Goal: Browse casually: Explore the website without a specific task or goal

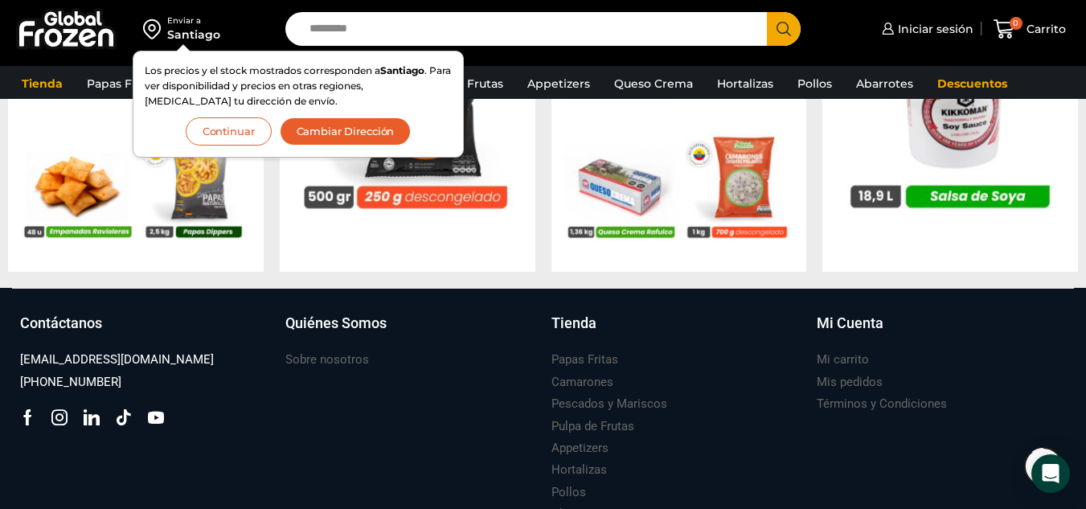
scroll to position [1447, 0]
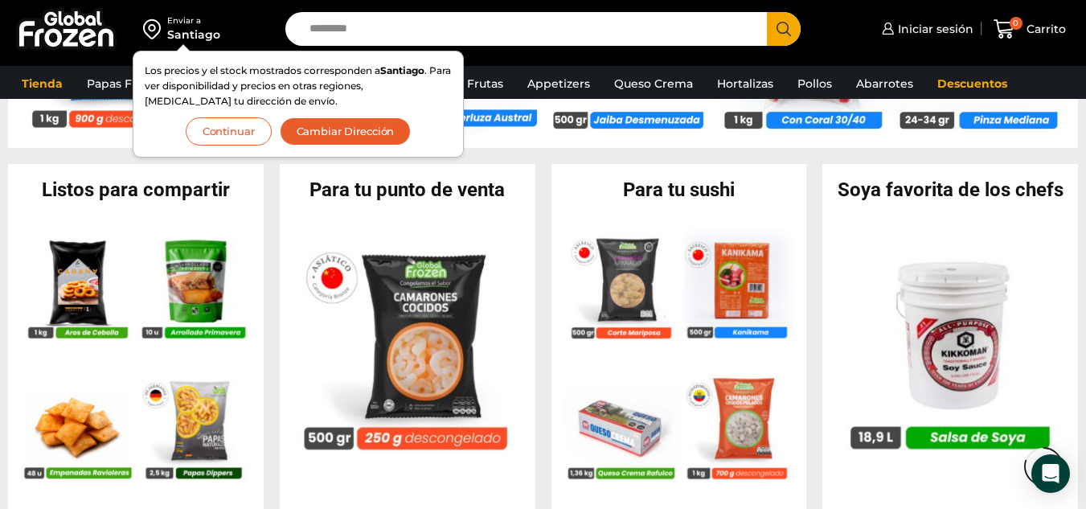
click at [245, 142] on button "Continuar" at bounding box center [229, 131] width 86 height 28
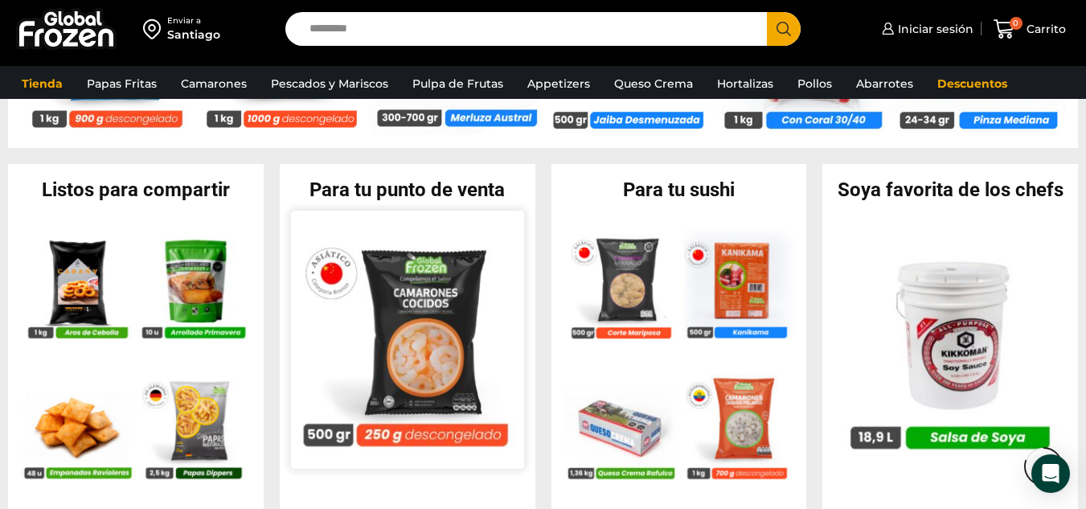
scroll to position [1527, 0]
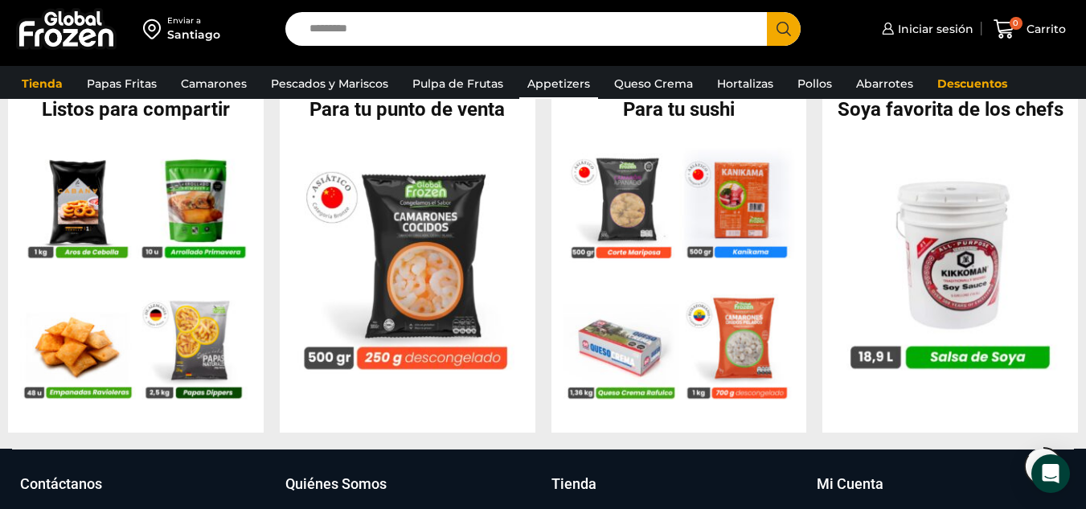
click at [570, 85] on link "Appetizers" at bounding box center [558, 83] width 79 height 31
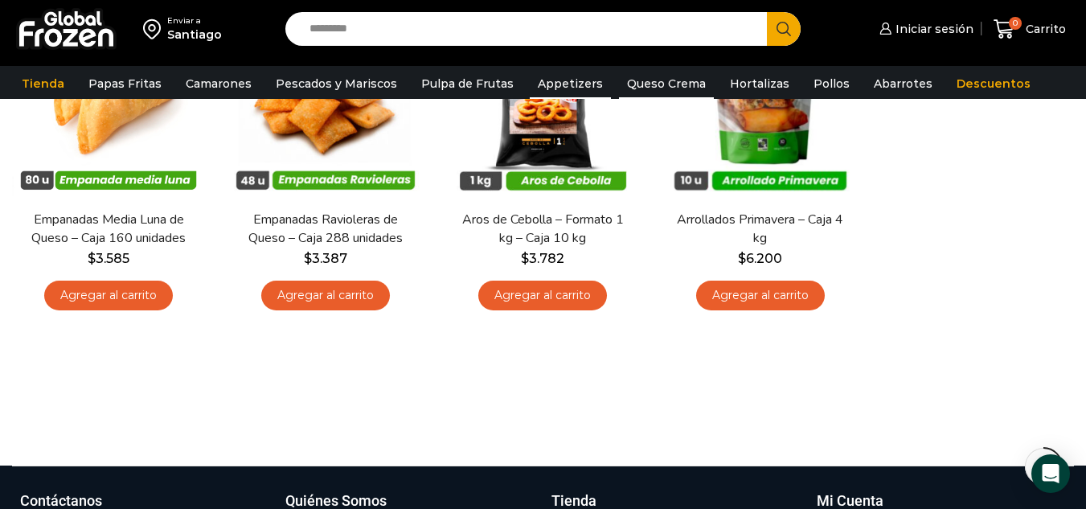
click at [678, 87] on link "Queso Crema" at bounding box center [666, 83] width 95 height 31
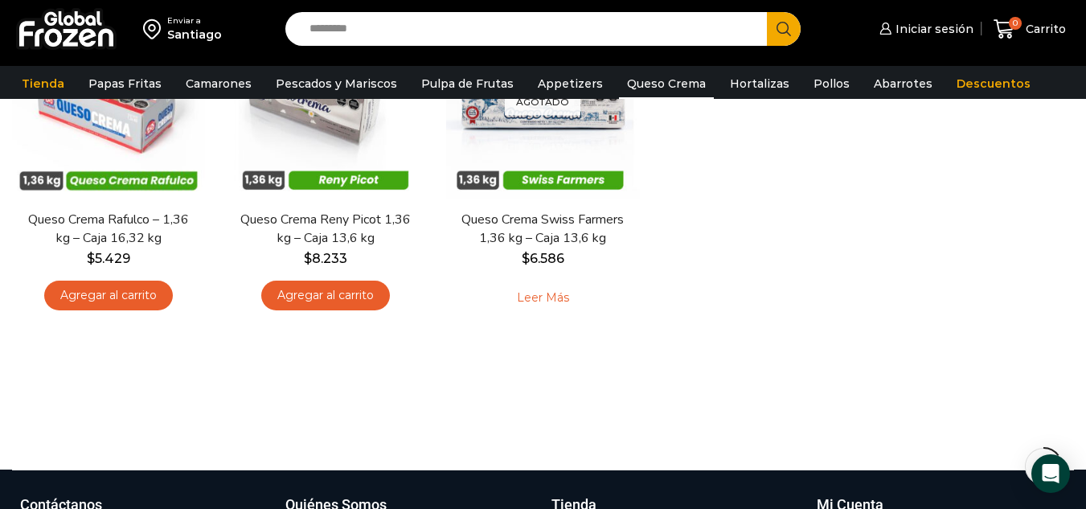
scroll to position [80, 0]
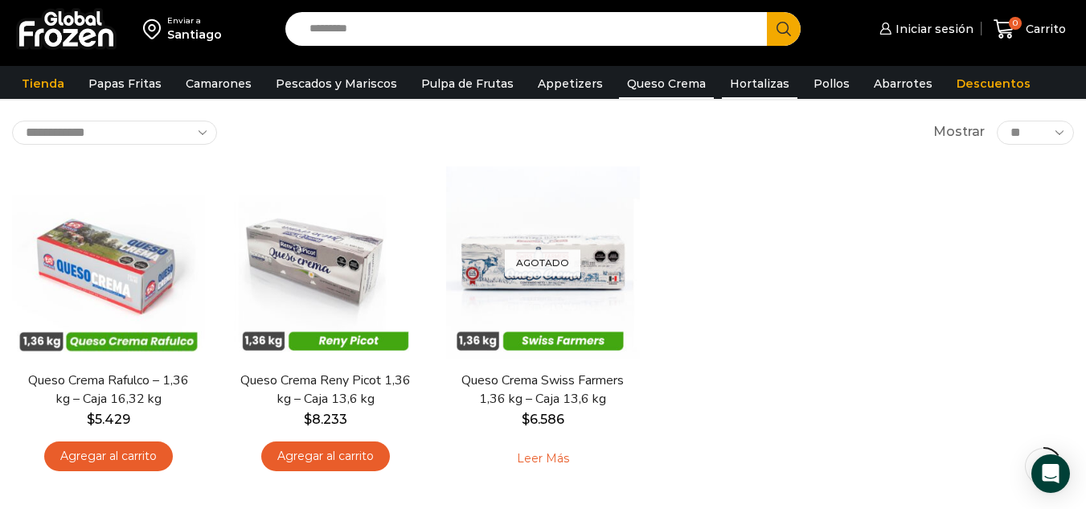
click at [740, 92] on link "Hortalizas" at bounding box center [760, 83] width 76 height 31
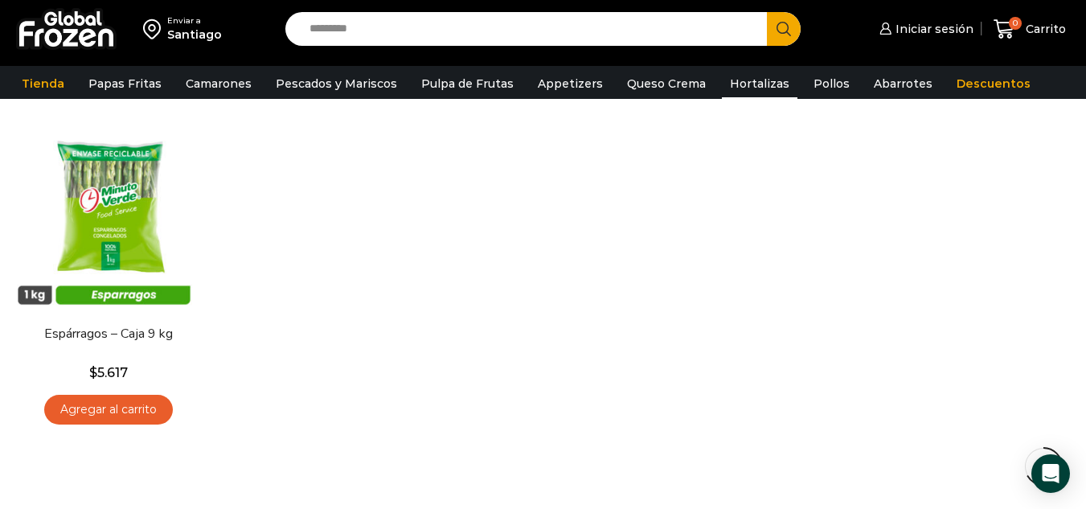
scroll to position [563, 0]
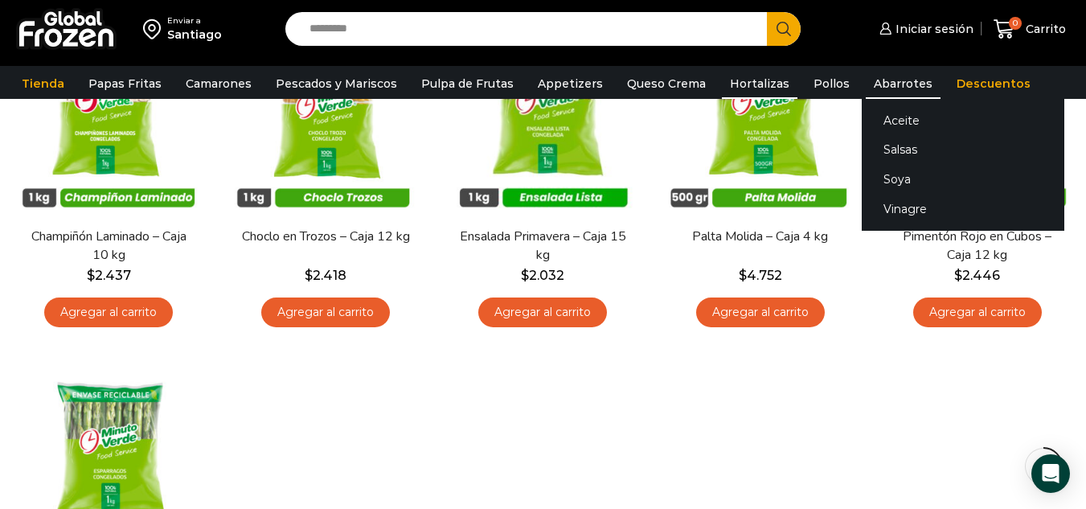
click at [874, 83] on link "Abarrotes" at bounding box center [903, 83] width 75 height 31
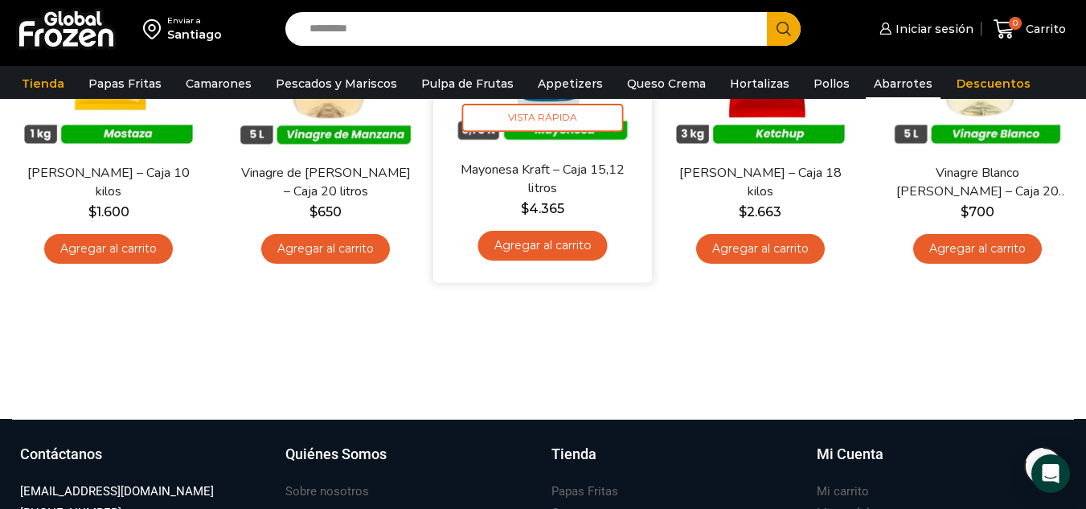
scroll to position [723, 0]
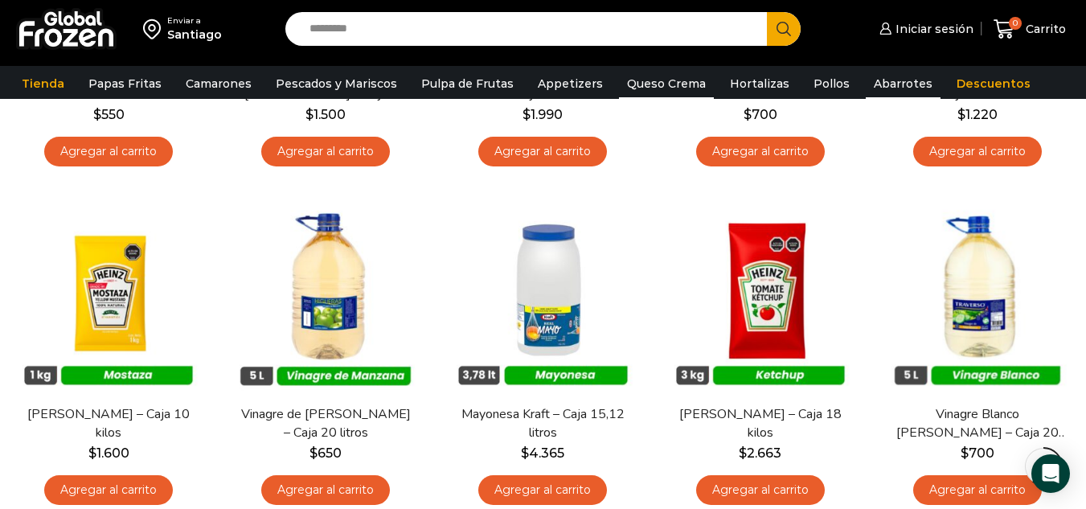
click at [674, 87] on link "Queso Crema" at bounding box center [666, 83] width 95 height 31
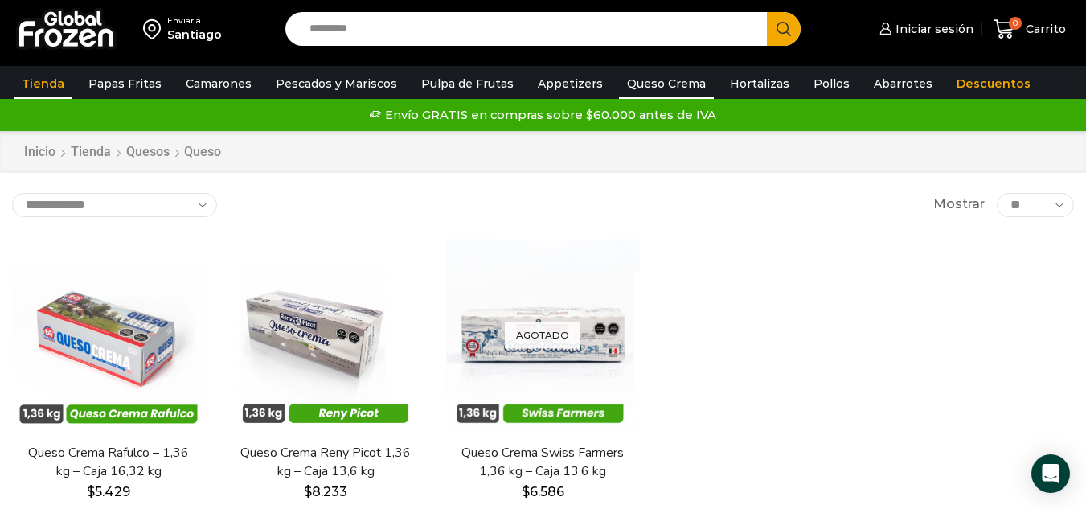
click at [67, 90] on link "Tienda" at bounding box center [43, 83] width 59 height 31
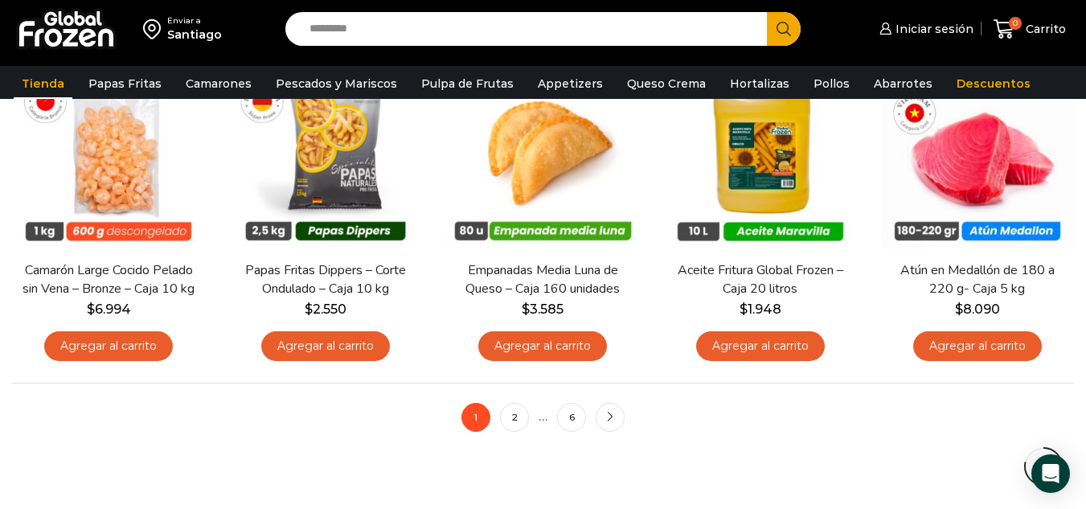
scroll to position [1286, 0]
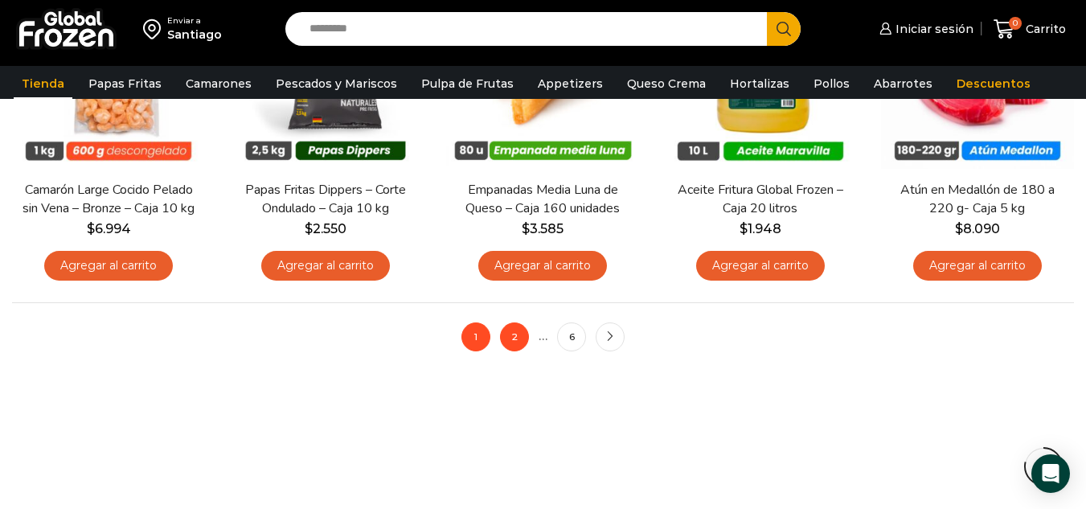
click at [513, 345] on link "2" at bounding box center [514, 336] width 29 height 29
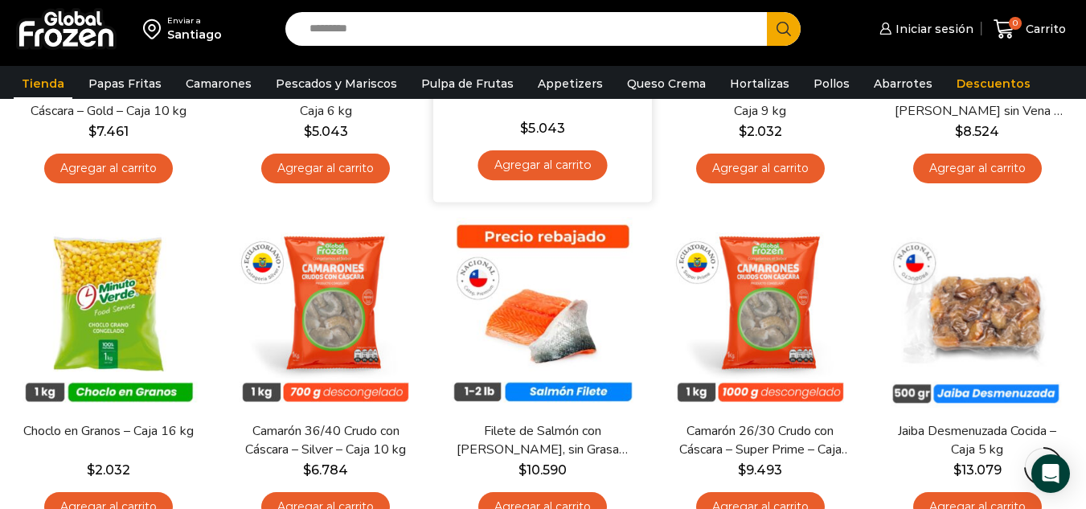
scroll to position [1286, 0]
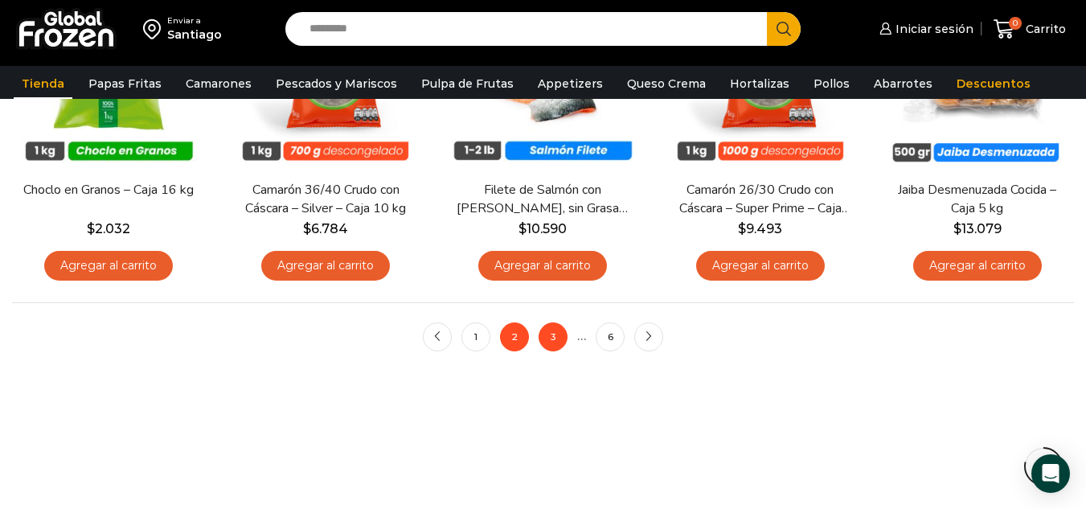
click at [552, 345] on link "3" at bounding box center [553, 336] width 29 height 29
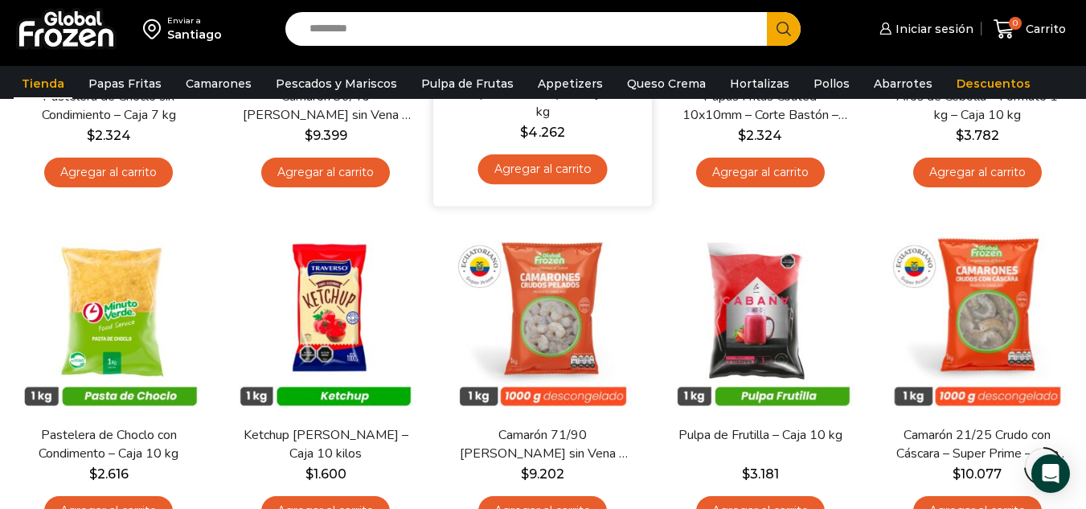
scroll to position [1286, 0]
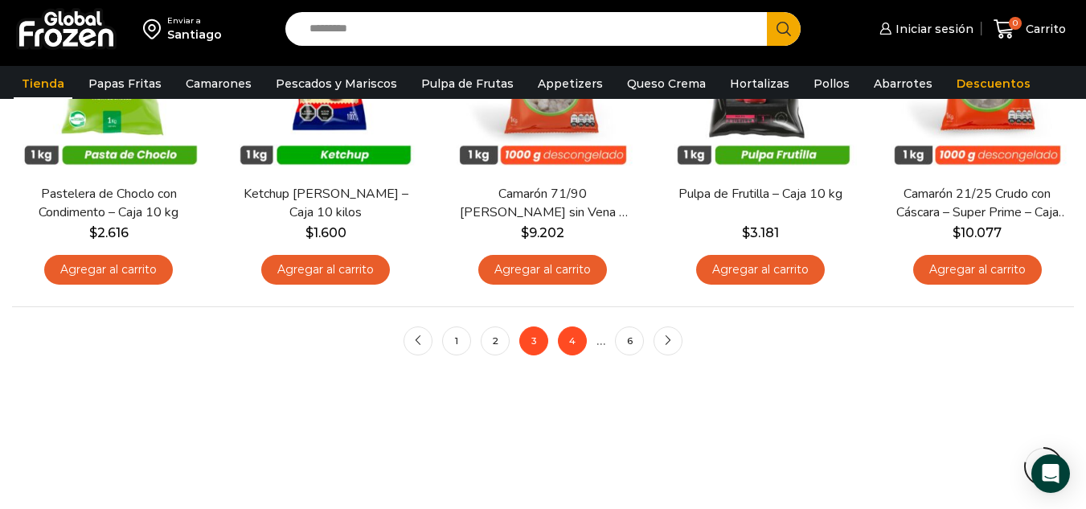
click at [566, 347] on link "4" at bounding box center [572, 340] width 29 height 29
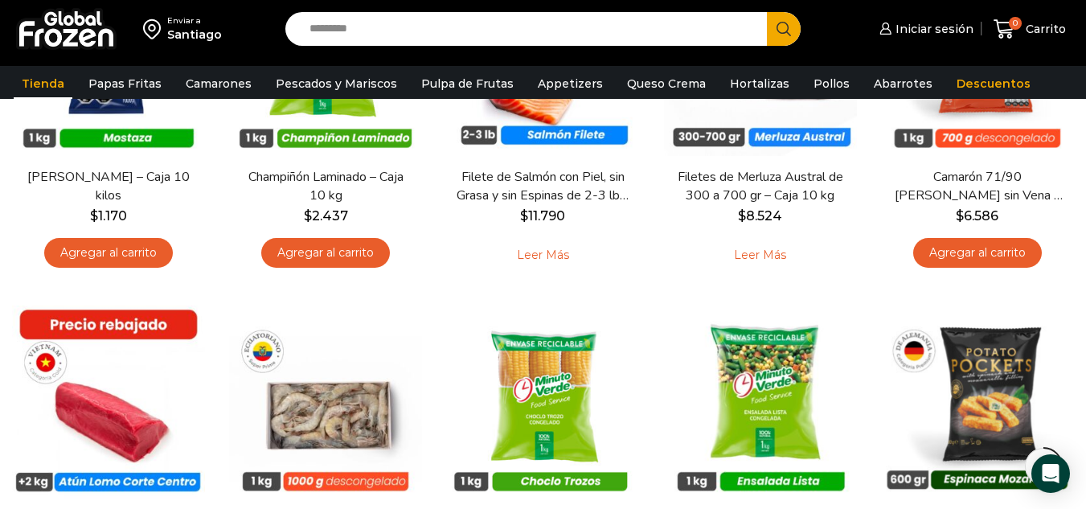
scroll to position [1206, 0]
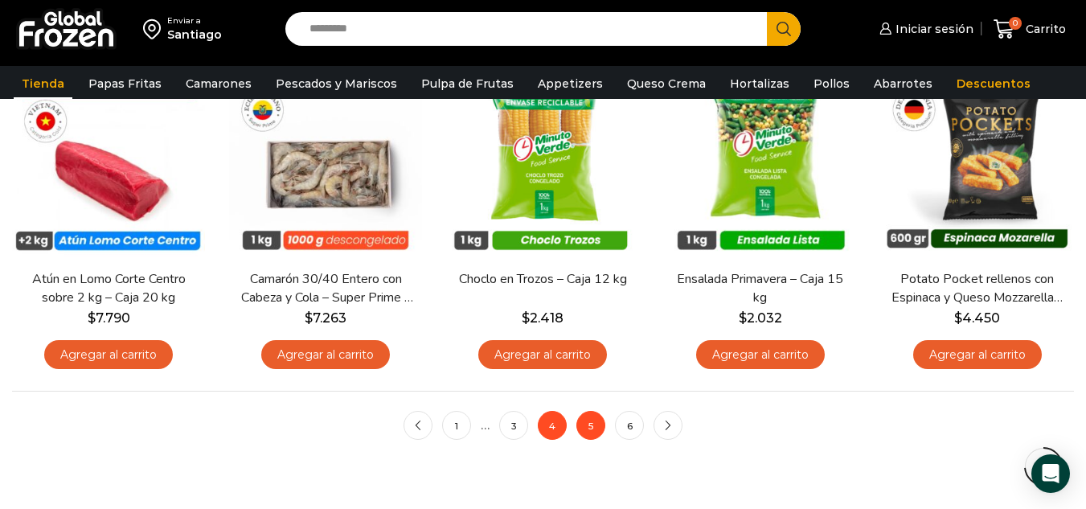
click at [588, 440] on link "5" at bounding box center [590, 425] width 29 height 29
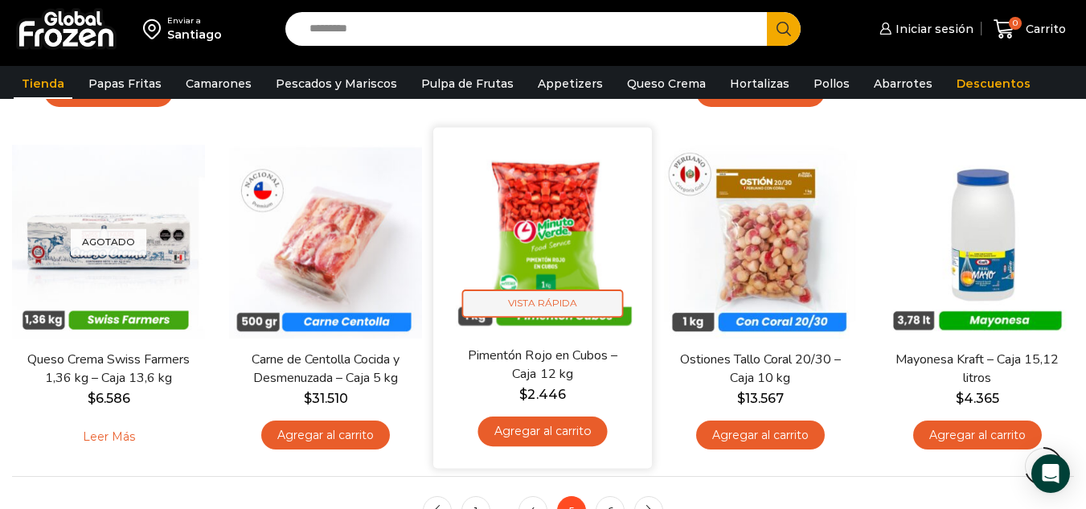
scroll to position [1286, 0]
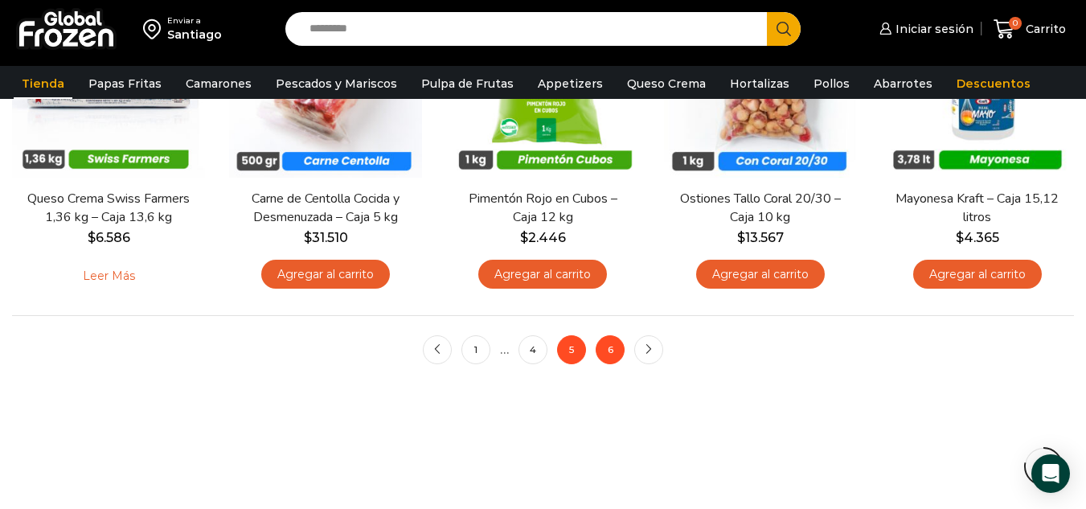
click at [602, 355] on link "6" at bounding box center [610, 349] width 29 height 29
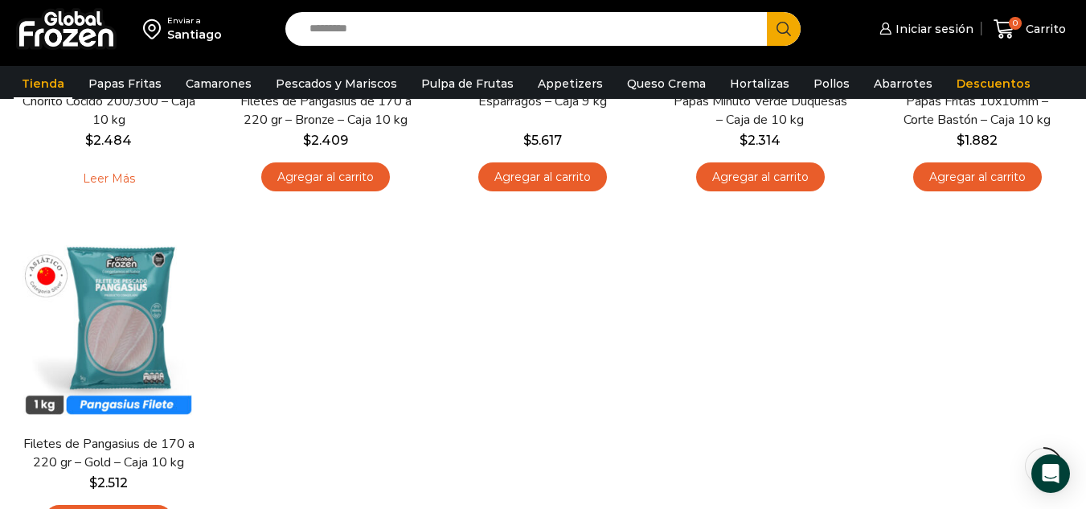
scroll to position [804, 0]
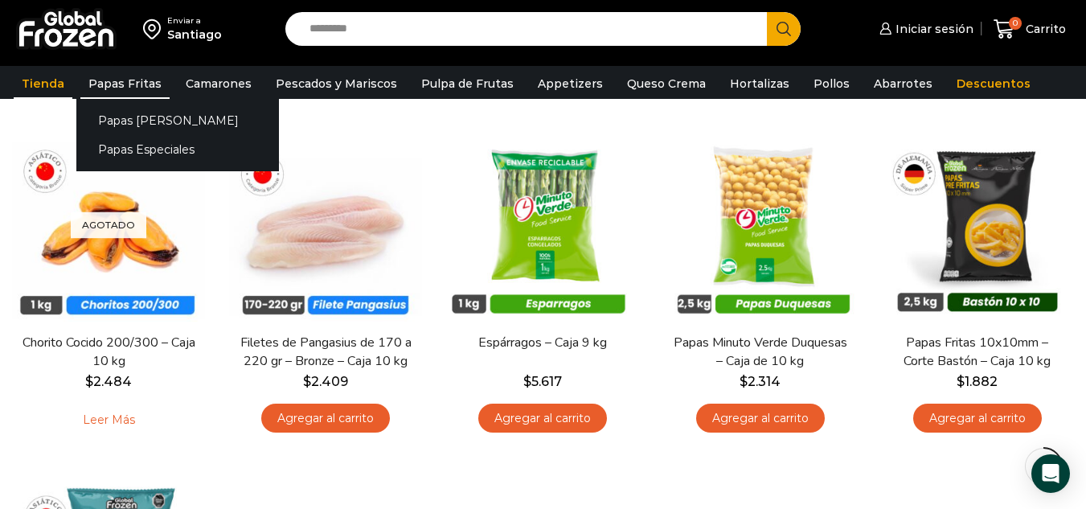
click at [118, 94] on link "Papas Fritas" at bounding box center [124, 83] width 89 height 31
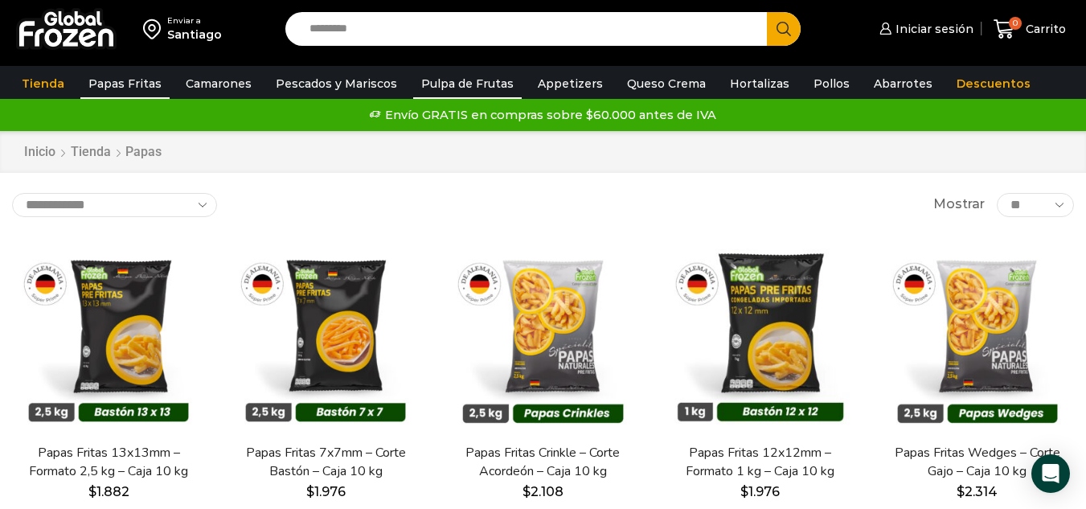
click at [473, 86] on link "Pulpa de Frutas" at bounding box center [467, 83] width 109 height 31
